Goal: Browse casually: Explore the website without a specific task or goal

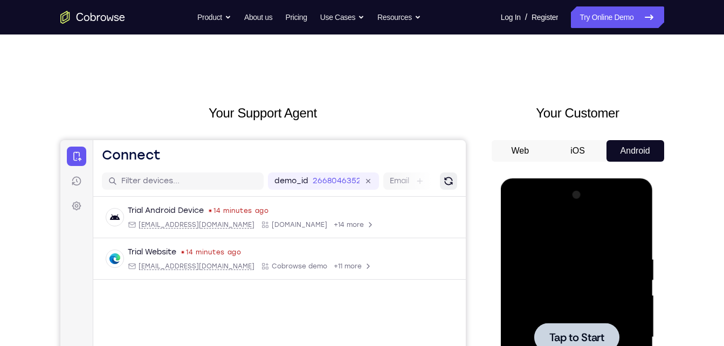
click at [445, 176] on icon "Refresh" at bounding box center [447, 181] width 11 height 11
click at [451, 179] on icon "Refresh" at bounding box center [448, 181] width 8 height 8
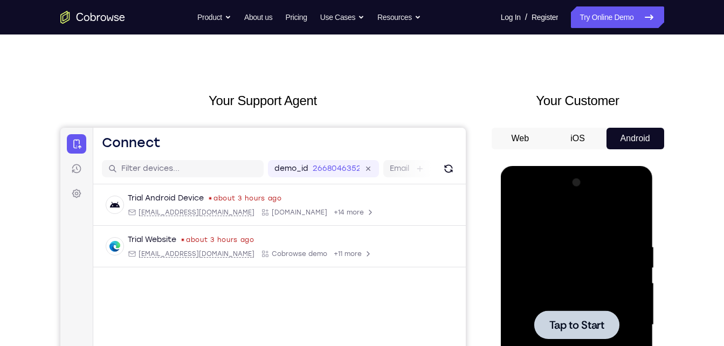
scroll to position [14, 0]
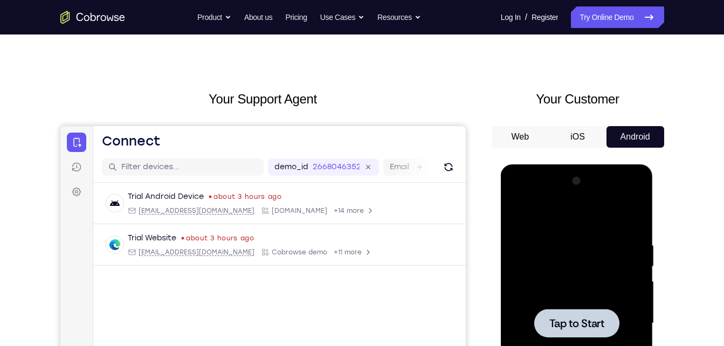
click at [571, 303] on div at bounding box center [577, 323] width 136 height 302
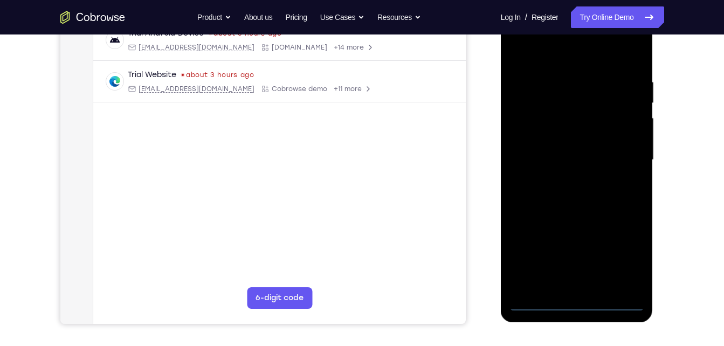
scroll to position [178, 0]
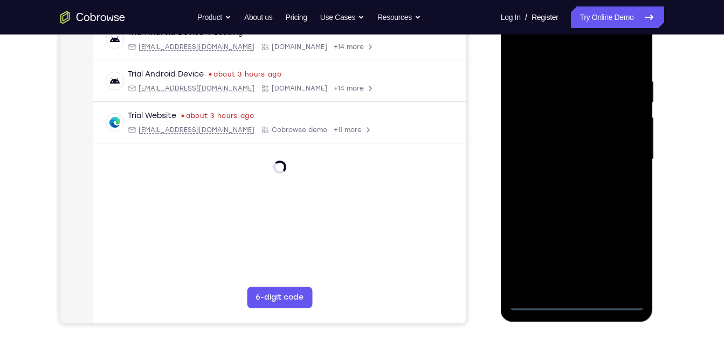
click at [576, 301] on div at bounding box center [577, 160] width 136 height 302
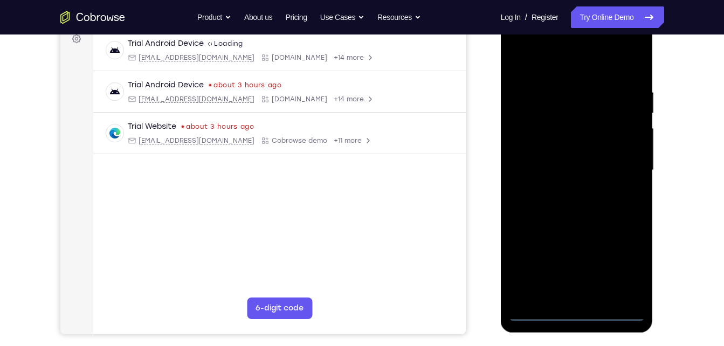
scroll to position [167, 0]
click at [627, 269] on div at bounding box center [577, 171] width 136 height 302
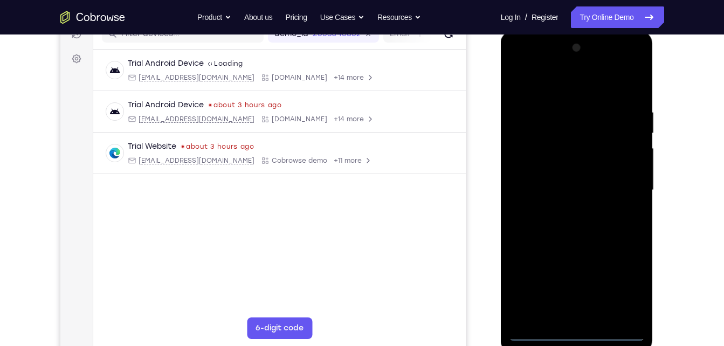
scroll to position [150, 0]
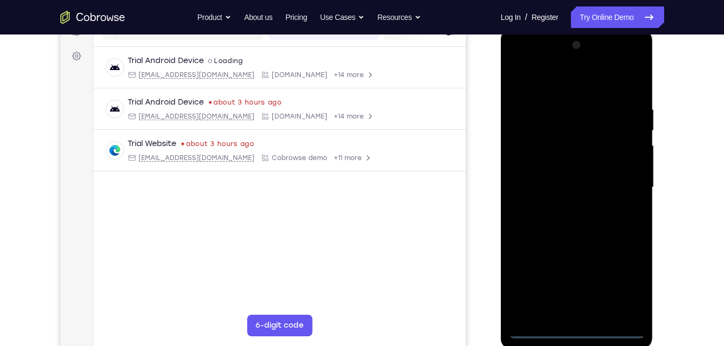
click at [566, 94] on div at bounding box center [577, 188] width 136 height 302
click at [558, 79] on div at bounding box center [577, 188] width 136 height 302
click at [619, 179] on div at bounding box center [577, 188] width 136 height 302
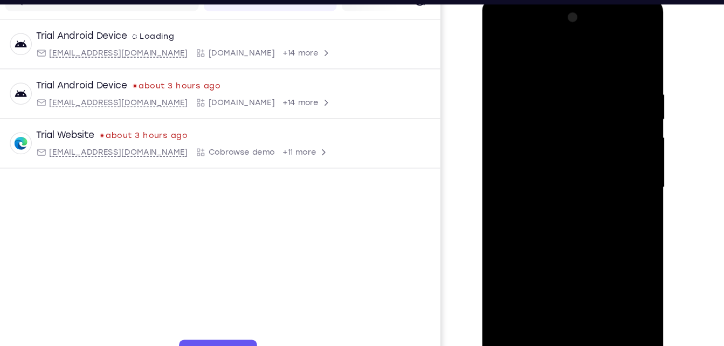
click at [547, 179] on div at bounding box center [558, 157] width 136 height 302
click at [537, 143] on div at bounding box center [558, 157] width 136 height 302
click at [547, 139] on div at bounding box center [558, 157] width 136 height 302
click at [561, 155] on div at bounding box center [558, 157] width 136 height 302
click at [564, 193] on div at bounding box center [558, 157] width 136 height 302
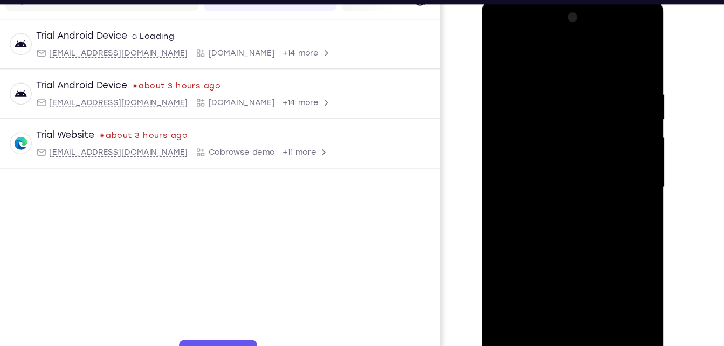
click at [564, 193] on div at bounding box center [558, 157] width 136 height 302
click at [613, 63] on div at bounding box center [558, 157] width 136 height 302
click at [536, 82] on div at bounding box center [558, 157] width 136 height 302
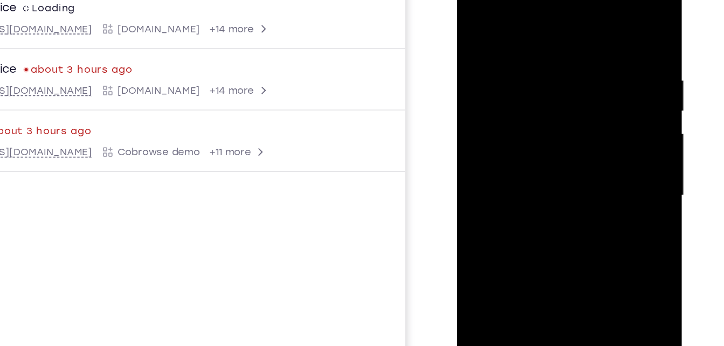
drag, startPoint x: 566, startPoint y: 105, endPoint x: 470, endPoint y: 116, distance: 96.5
click at [470, 116] on div at bounding box center [533, 119] width 136 height 302
click at [586, 18] on div at bounding box center [533, 119] width 136 height 302
click at [551, 30] on div at bounding box center [533, 119] width 136 height 302
click at [588, 18] on div at bounding box center [533, 119] width 136 height 302
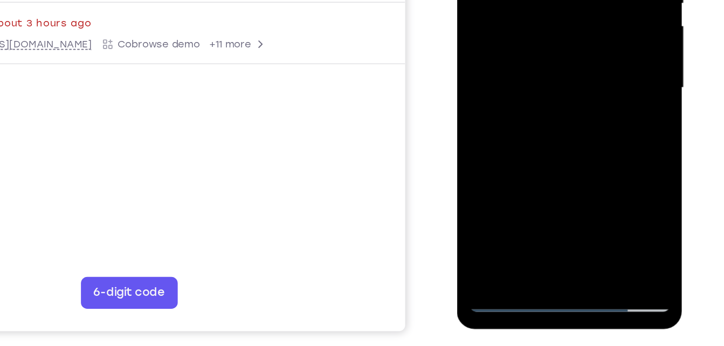
scroll to position [166, 0]
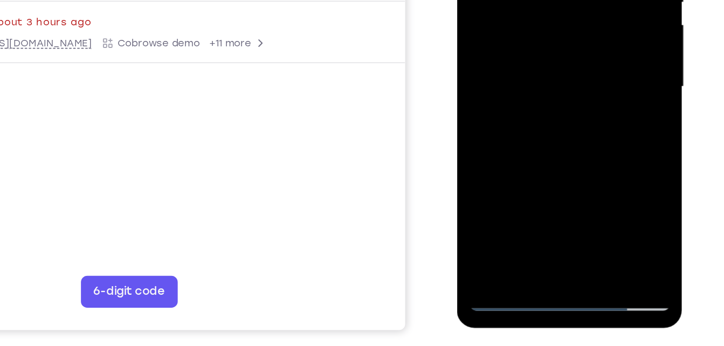
click at [560, 138] on div at bounding box center [533, 11] width 136 height 302
click at [518, 73] on div at bounding box center [533, 11] width 136 height 302
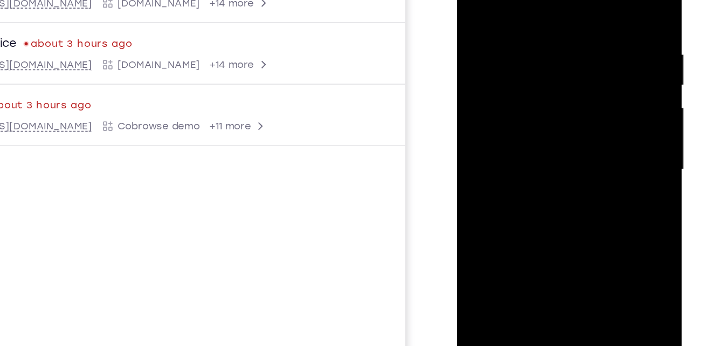
click at [475, 0] on div at bounding box center [533, 94] width 136 height 302
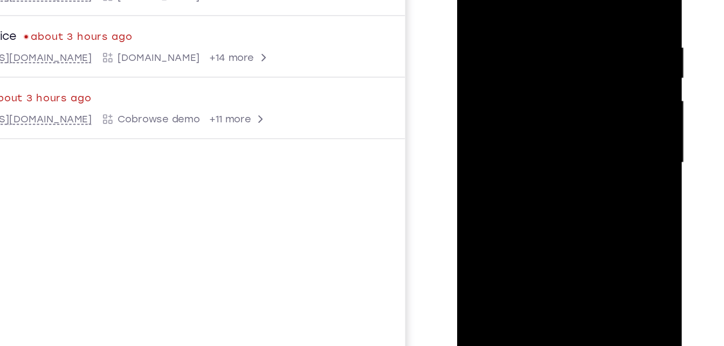
drag, startPoint x: 543, startPoint y: 91, endPoint x: 571, endPoint y: 223, distance: 134.3
click at [571, 223] on div at bounding box center [533, 86] width 136 height 302
drag, startPoint x: 563, startPoint y: 9, endPoint x: 503, endPoint y: 10, distance: 60.4
click at [503, 10] on div at bounding box center [533, 86] width 136 height 302
drag, startPoint x: 565, startPoint y: 112, endPoint x: 532, endPoint y: 228, distance: 121.1
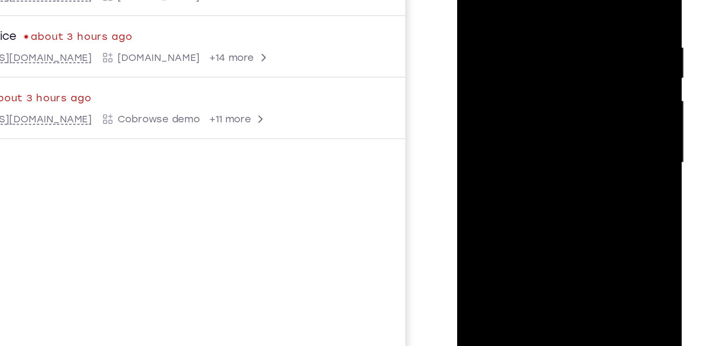
click at [532, 228] on div at bounding box center [533, 86] width 136 height 302
drag, startPoint x: 522, startPoint y: 41, endPoint x: 493, endPoint y: 226, distance: 187.1
click at [493, 226] on div at bounding box center [533, 86] width 136 height 302
click at [515, 0] on div at bounding box center [533, 86] width 136 height 302
click at [588, 0] on div at bounding box center [533, 86] width 136 height 302
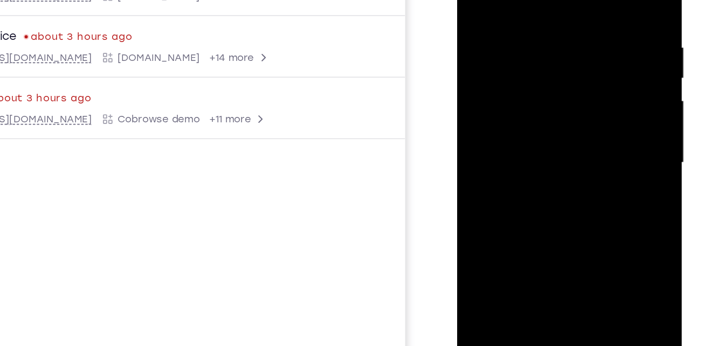
drag, startPoint x: 522, startPoint y: 27, endPoint x: 530, endPoint y: 201, distance: 174.3
click at [530, 201] on div at bounding box center [533, 86] width 136 height 302
click at [528, 1] on div at bounding box center [533, 86] width 136 height 302
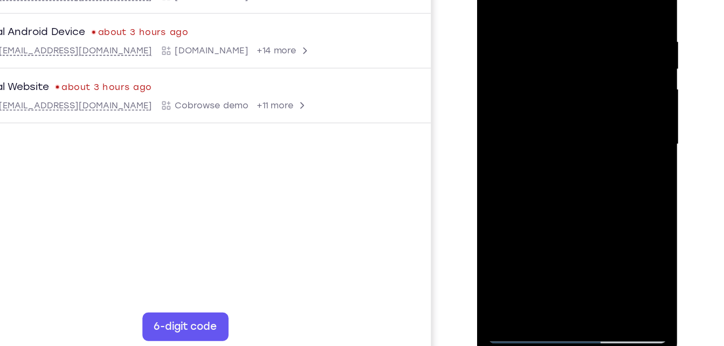
click at [611, 0] on div at bounding box center [553, 94] width 136 height 302
click at [538, 17] on div at bounding box center [553, 94] width 136 height 302
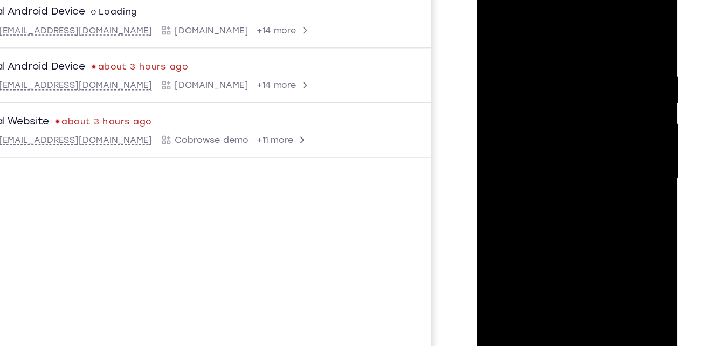
drag, startPoint x: 497, startPoint y: 177, endPoint x: 543, endPoint y: 161, distance: 48.1
click at [543, 161] on div at bounding box center [553, 129] width 136 height 302
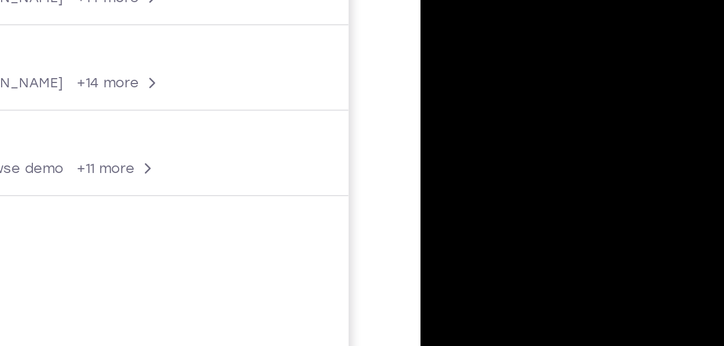
click at [532, 34] on div at bounding box center [496, 62] width 136 height 302
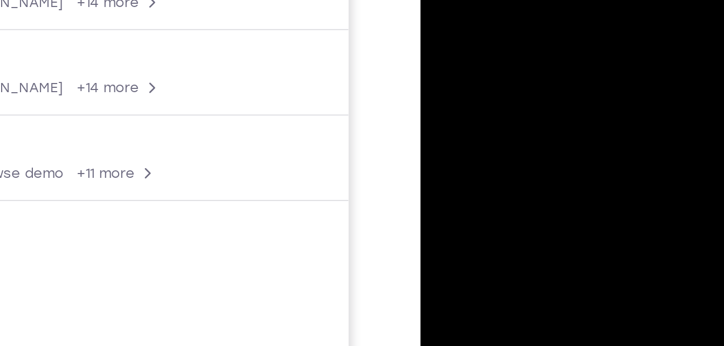
drag, startPoint x: 532, startPoint y: 36, endPoint x: 535, endPoint y: 30, distance: 6.8
click at [535, 30] on div at bounding box center [496, 66] width 136 height 302
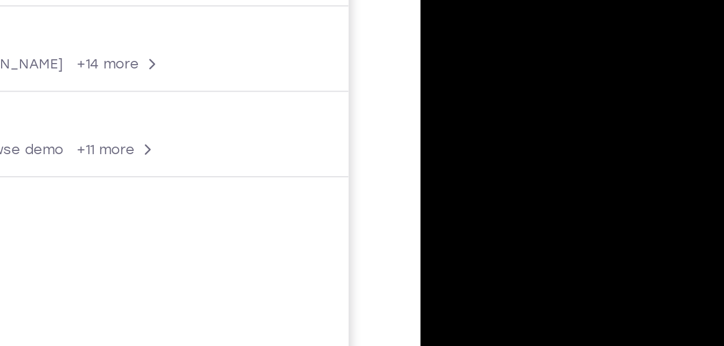
click at [535, 15] on div at bounding box center [496, 43] width 136 height 302
drag, startPoint x: 535, startPoint y: 3, endPoint x: 483, endPoint y: 84, distance: 96.0
click at [483, 84] on div at bounding box center [496, 43] width 136 height 302
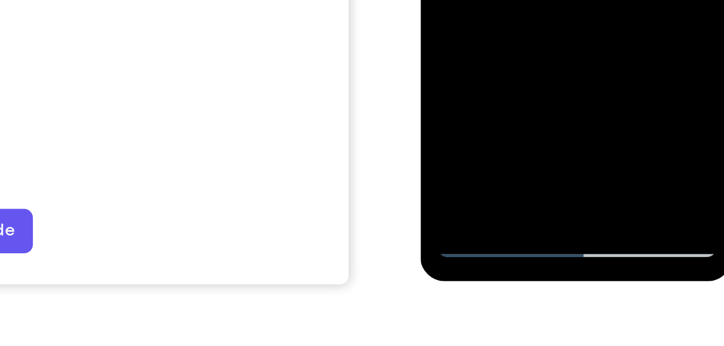
scroll to position [185, 0]
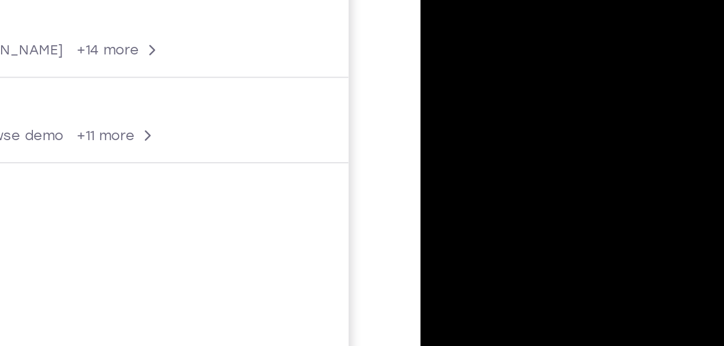
click at [556, 9] on div at bounding box center [496, 29] width 136 height 302
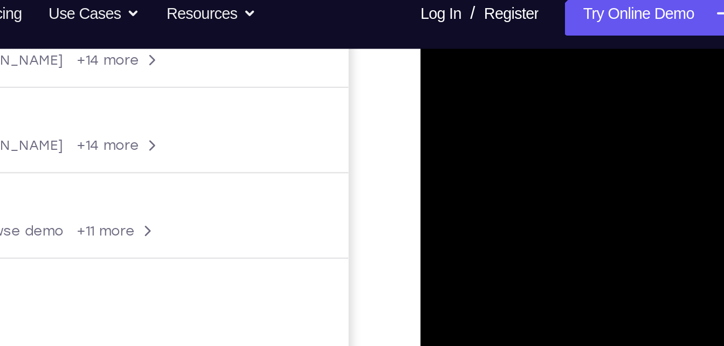
drag, startPoint x: 556, startPoint y: 57, endPoint x: 397, endPoint y: 71, distance: 160.1
click at [420, 71] on html "Online web based iOS Simulators and Android Emulators. Run iPhone, iPad, Mobile…" at bounding box center [497, 126] width 154 height 323
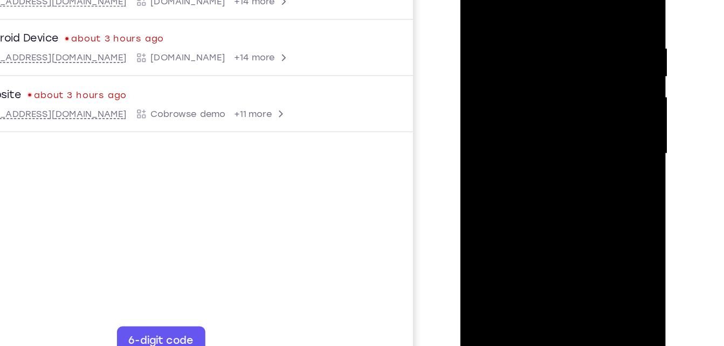
drag, startPoint x: 585, startPoint y: 104, endPoint x: 503, endPoint y: 129, distance: 86.3
click at [503, 129] on div at bounding box center [536, 98] width 136 height 302
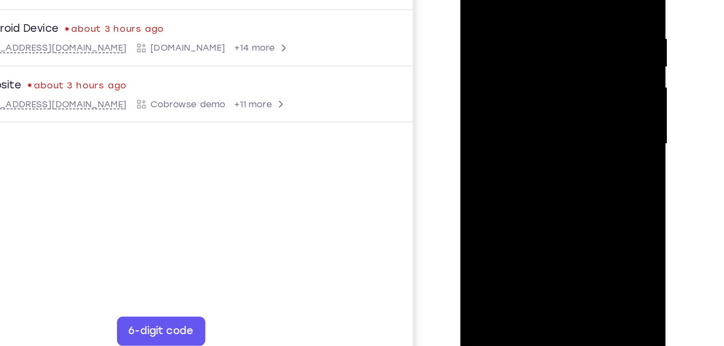
click at [479, 98] on div at bounding box center [536, 88] width 136 height 302
click at [565, 112] on div at bounding box center [536, 88] width 136 height 302
click at [474, 108] on div at bounding box center [536, 88] width 136 height 302
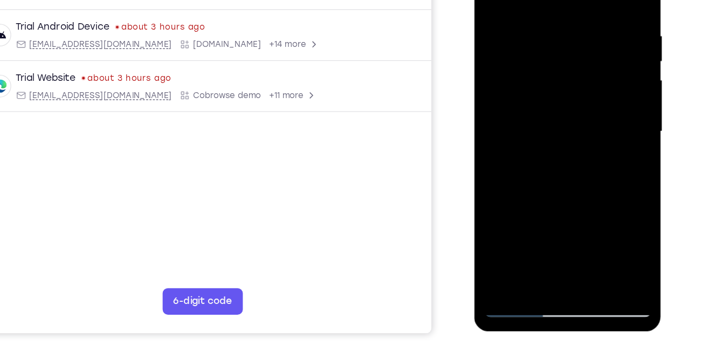
scroll to position [184, 0]
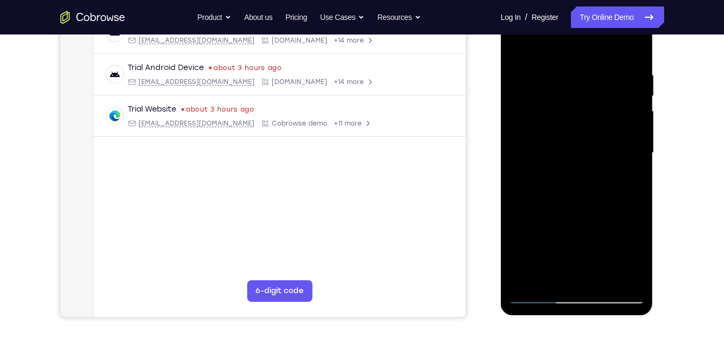
click at [524, 49] on div at bounding box center [577, 153] width 136 height 302
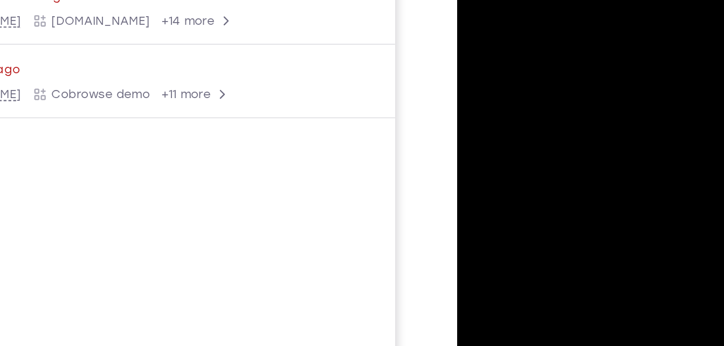
drag, startPoint x: 586, startPoint y: 21, endPoint x: 495, endPoint y: 15, distance: 90.7
click at [495, 15] on div at bounding box center [533, 25] width 136 height 302
click at [478, 26] on div at bounding box center [533, 25] width 136 height 302
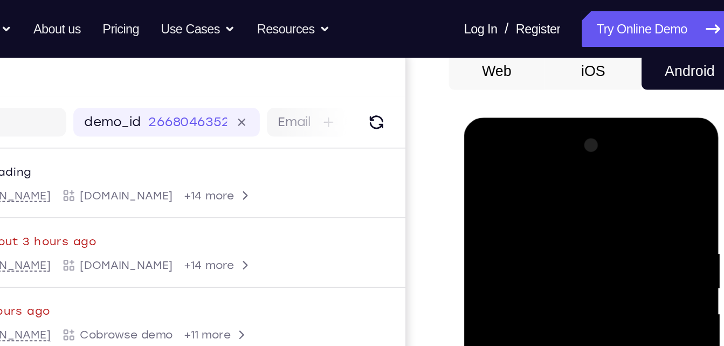
scroll to position [89, 0]
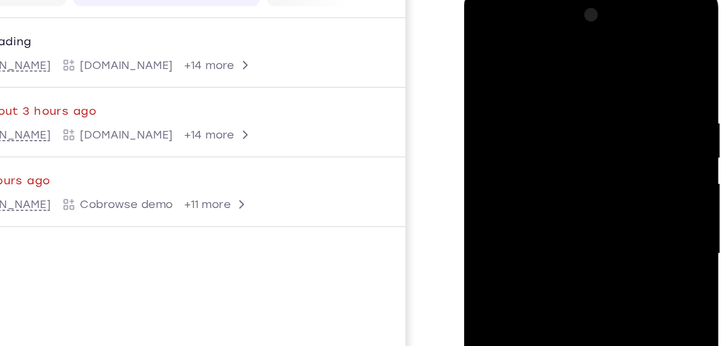
click at [574, 59] on div at bounding box center [540, 147] width 136 height 302
click at [573, 58] on div at bounding box center [540, 147] width 136 height 302
click at [586, 54] on div at bounding box center [540, 147] width 136 height 302
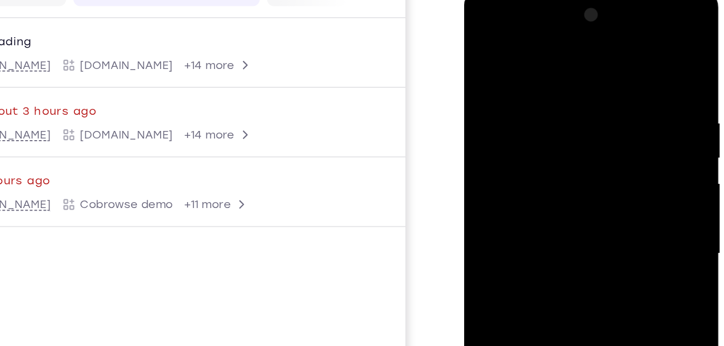
click at [586, 54] on div at bounding box center [540, 147] width 136 height 302
click at [599, 5] on div at bounding box center [540, 147] width 136 height 302
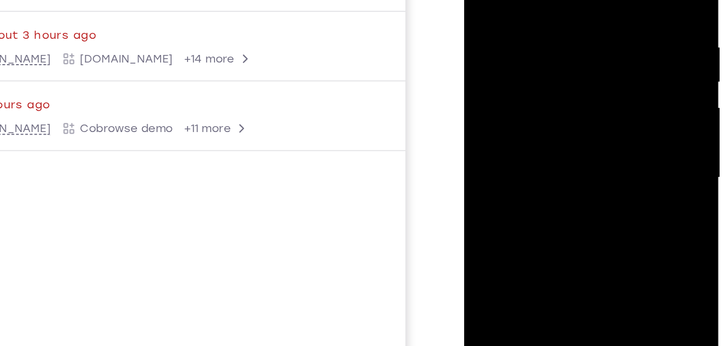
scroll to position [95, 0]
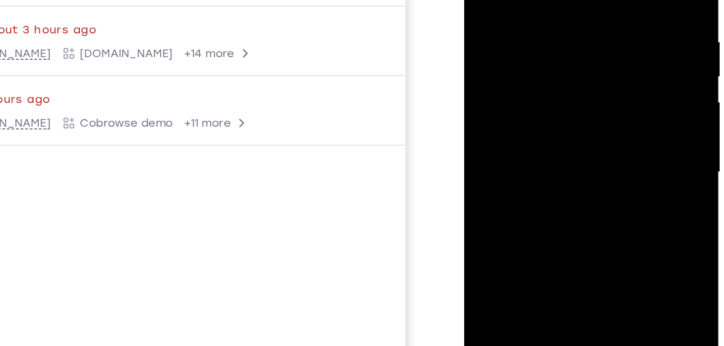
drag, startPoint x: 588, startPoint y: 75, endPoint x: 489, endPoint y: 77, distance: 99.2
click at [489, 77] on div at bounding box center [540, 65] width 136 height 302
drag, startPoint x: 489, startPoint y: 77, endPoint x: 422, endPoint y: 74, distance: 66.9
click at [463, 74] on html "Online web based iOS Simulators and Android Emulators. Run iPhone, iPad, Mobile…" at bounding box center [540, 67] width 154 height 323
drag, startPoint x: 514, startPoint y: 80, endPoint x: 580, endPoint y: 80, distance: 65.7
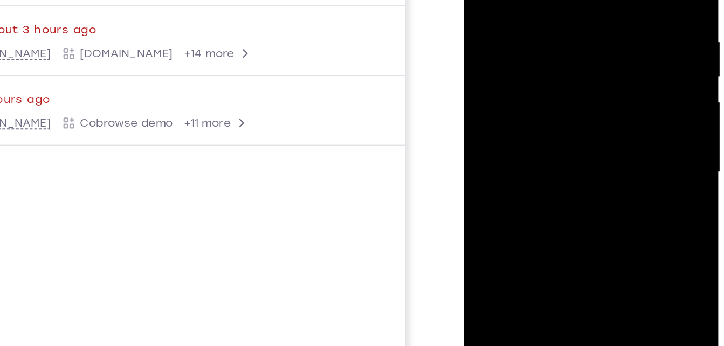
click at [580, 80] on div at bounding box center [540, 65] width 136 height 302
drag, startPoint x: 489, startPoint y: 82, endPoint x: 515, endPoint y: 86, distance: 25.6
click at [515, 86] on div at bounding box center [540, 65] width 136 height 302
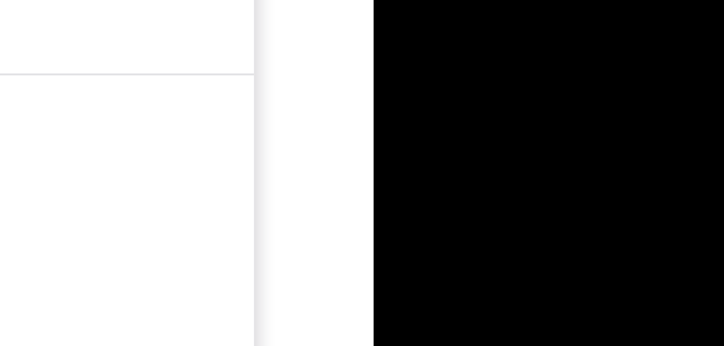
drag, startPoint x: 418, startPoint y: -237, endPoint x: 401, endPoint y: -238, distance: 16.2
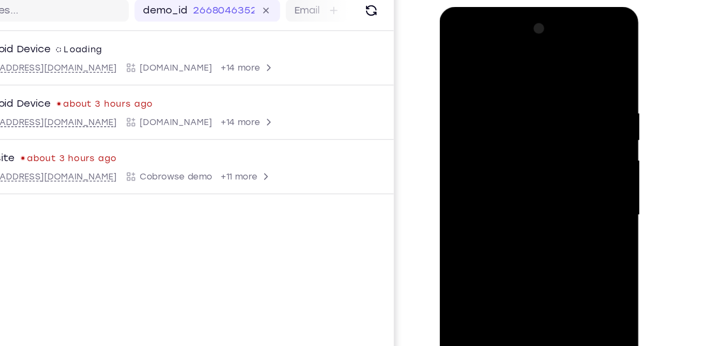
scroll to position [90, 0]
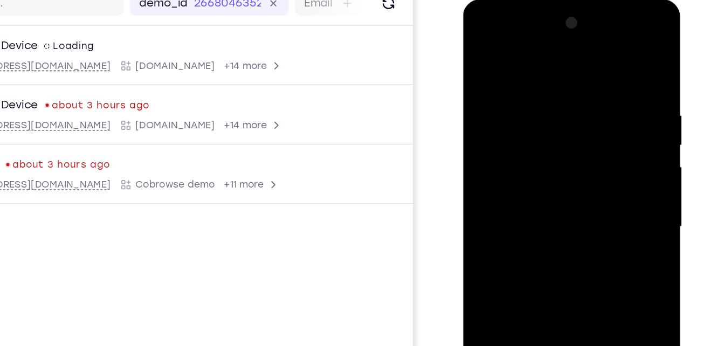
drag, startPoint x: 127, startPoint y: 114, endPoint x: 661, endPoint y: 179, distance: 538.6
click at [661, 179] on div at bounding box center [577, 245] width 172 height 331
click at [602, 103] on div at bounding box center [539, 159] width 136 height 302
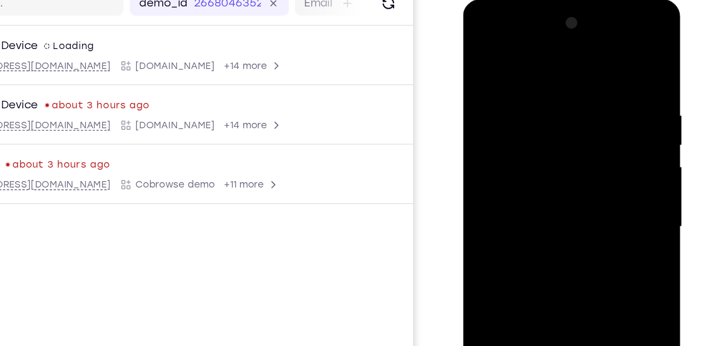
click at [602, 103] on div at bounding box center [539, 159] width 136 height 302
click at [595, 108] on div at bounding box center [539, 159] width 136 height 302
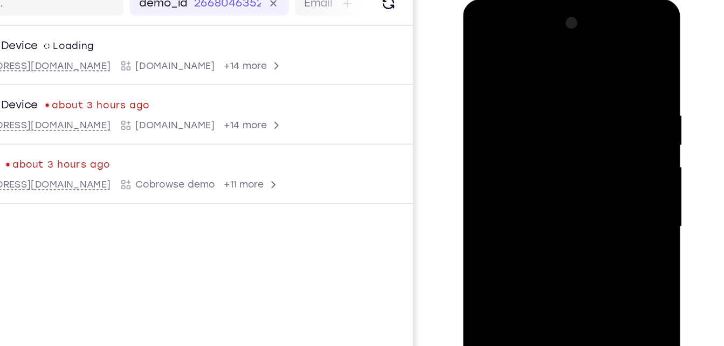
click at [595, 108] on div at bounding box center [539, 159] width 136 height 302
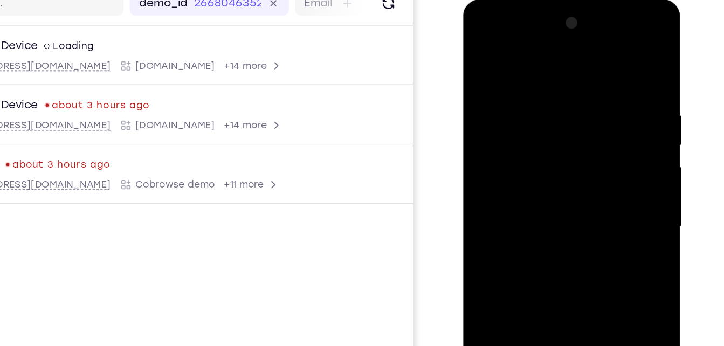
click at [595, 108] on div at bounding box center [539, 159] width 136 height 302
click at [593, 72] on div at bounding box center [539, 159] width 136 height 302
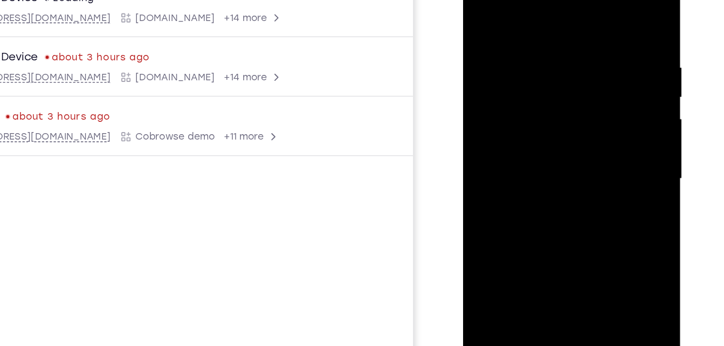
scroll to position [109, 0]
click at [593, 57] on div at bounding box center [539, 109] width 136 height 302
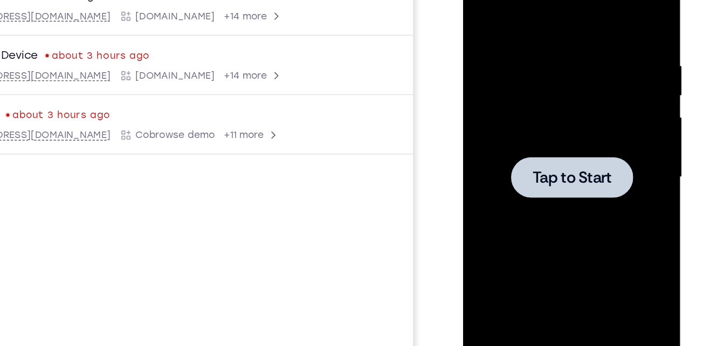
click at [593, 57] on div at bounding box center [539, 109] width 136 height 302
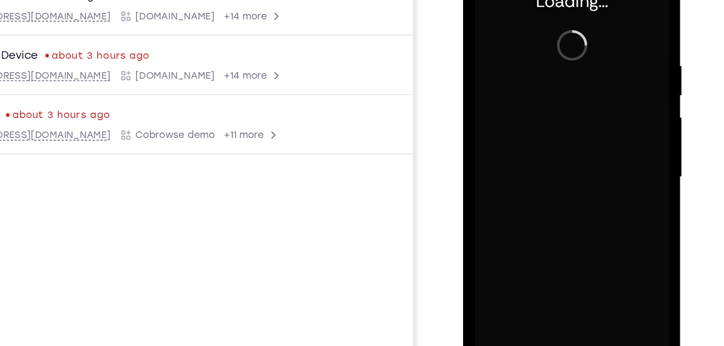
scroll to position [109, 0]
